Goal: Transaction & Acquisition: Purchase product/service

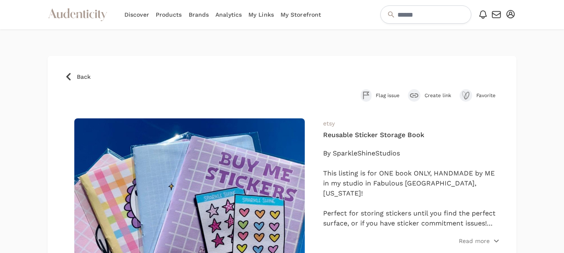
click at [81, 76] on span "Back" at bounding box center [84, 77] width 14 height 8
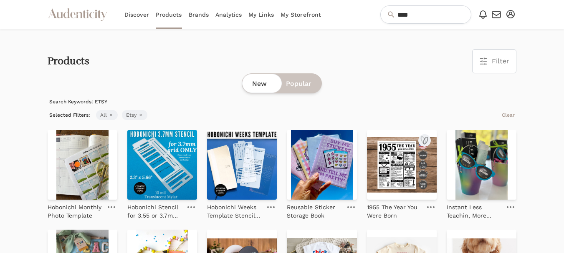
click at [403, 174] on img at bounding box center [402, 165] width 70 height 70
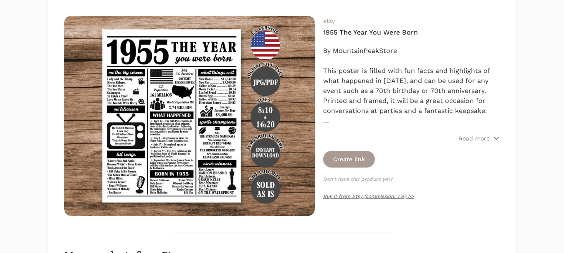
scroll to position [125, 0]
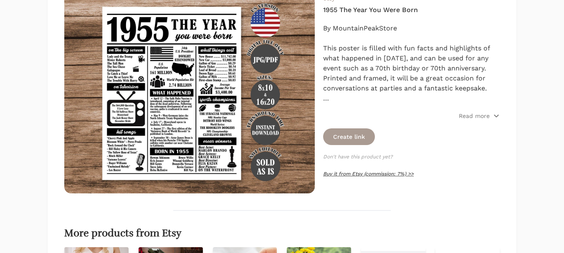
click at [364, 175] on link "Buy it from Etsy (commission: 7%) >>" at bounding box center [368, 174] width 91 height 6
